Goal: Find specific page/section: Find specific page/section

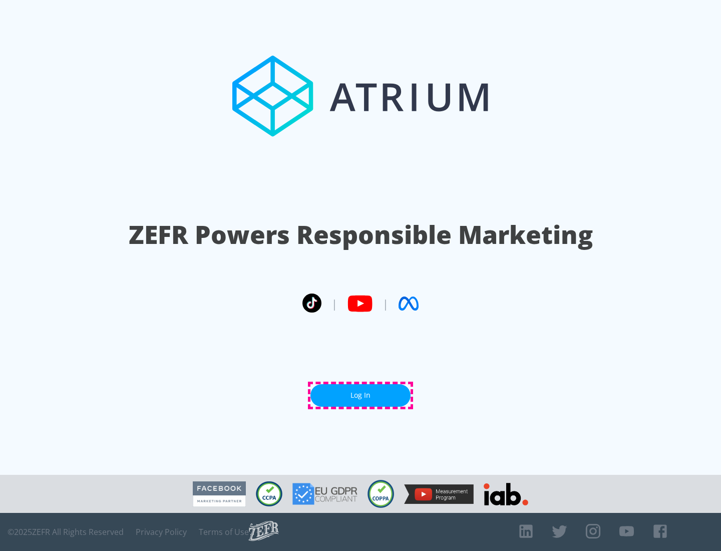
click at [361, 395] on link "Log In" at bounding box center [361, 395] width 100 height 23
